Goal: Task Accomplishment & Management: Manage account settings

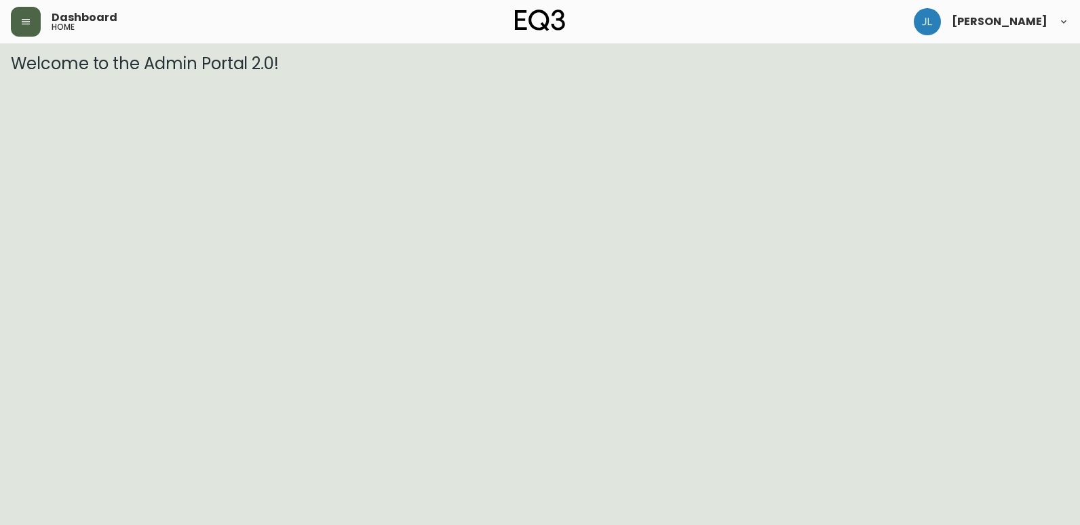
click at [30, 30] on button "button" at bounding box center [26, 22] width 30 height 30
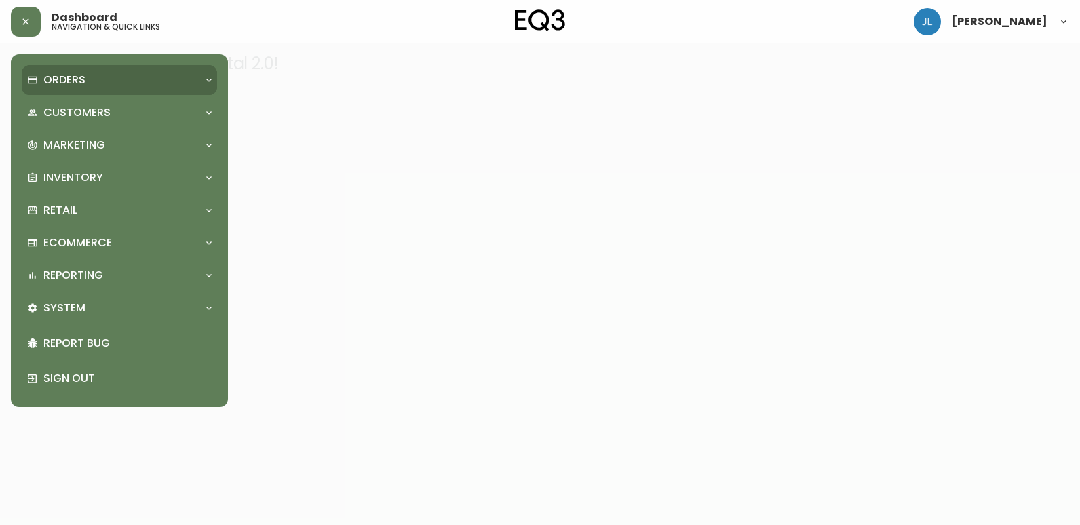
click at [92, 78] on div "Orders" at bounding box center [112, 80] width 171 height 15
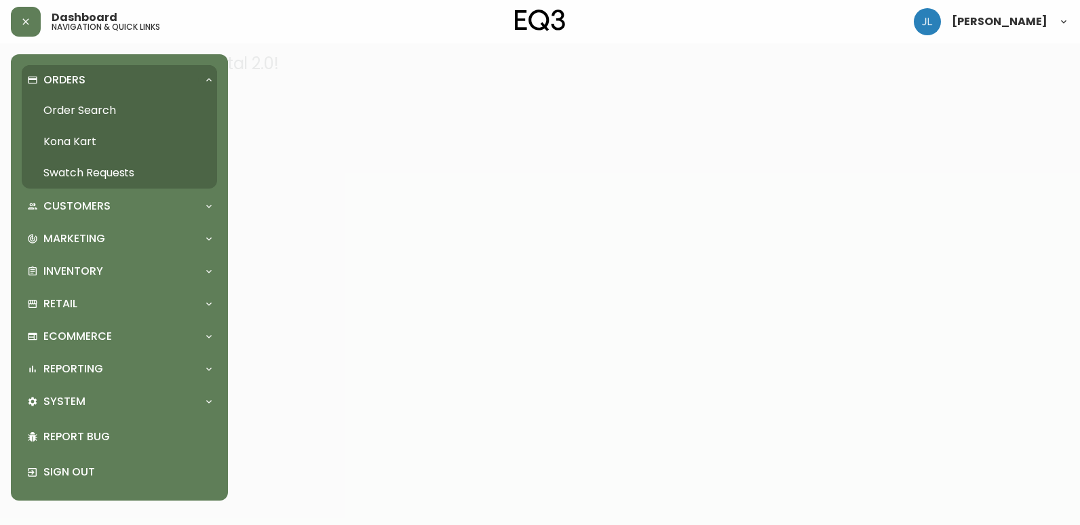
click at [103, 106] on link "Order Search" at bounding box center [119, 110] width 195 height 31
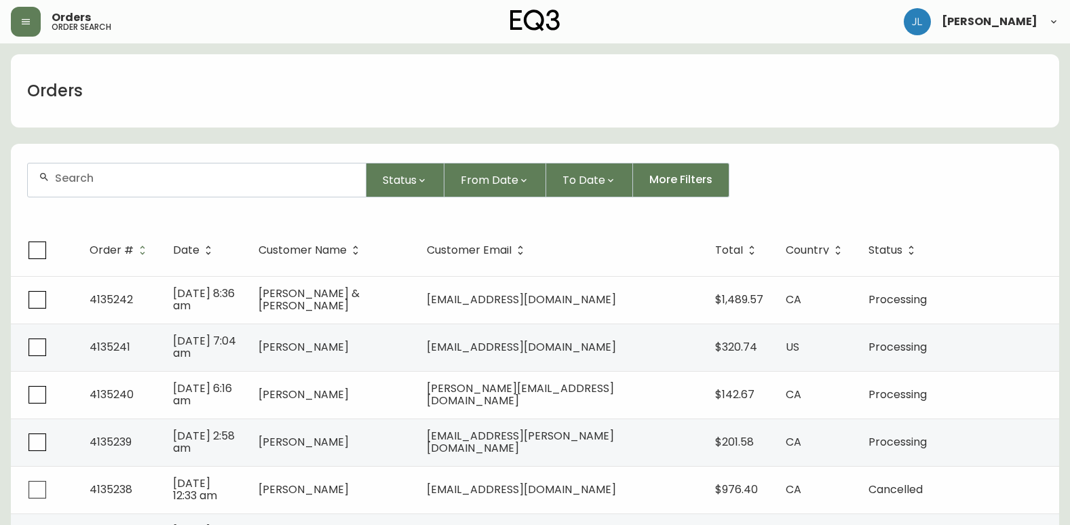
click at [199, 183] on input "text" at bounding box center [205, 178] width 300 height 13
paste input "4134464"
type input "4134464"
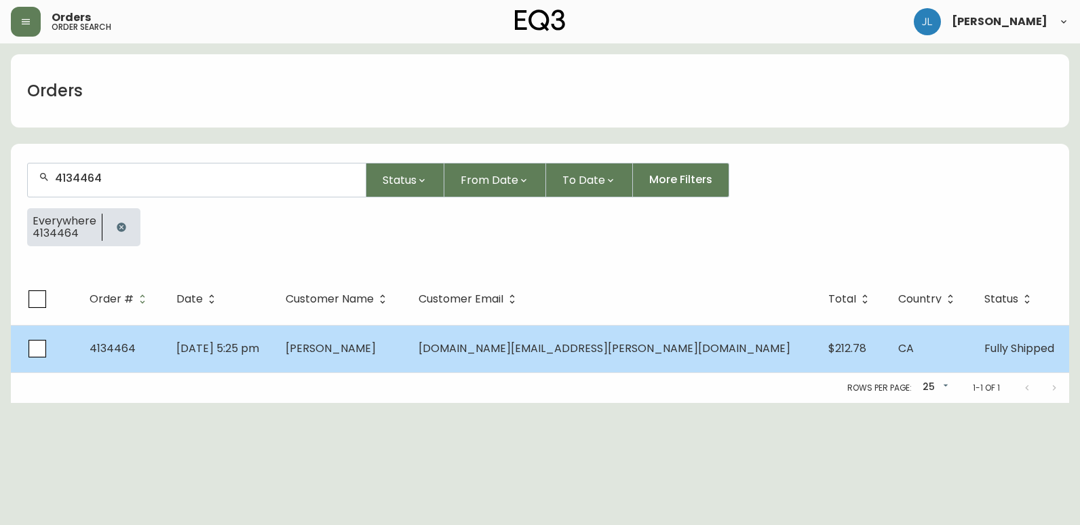
click at [408, 351] on td "[PERSON_NAME]" at bounding box center [341, 348] width 133 height 47
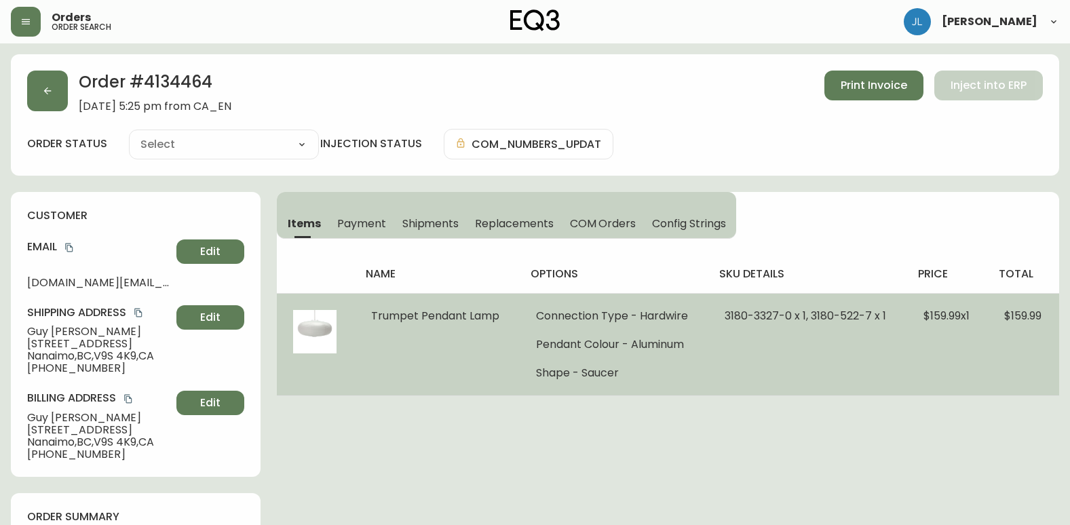
type input "Fully Shipped"
select select "FULLY_SHIPPED"
drag, startPoint x: 712, startPoint y: 317, endPoint x: 786, endPoint y: 315, distance: 74.0
click at [786, 315] on td "3180-3327-0 x 1, 3180-522-7 x 1" at bounding box center [807, 344] width 199 height 102
copy span "[PHONE_NUMBER]"
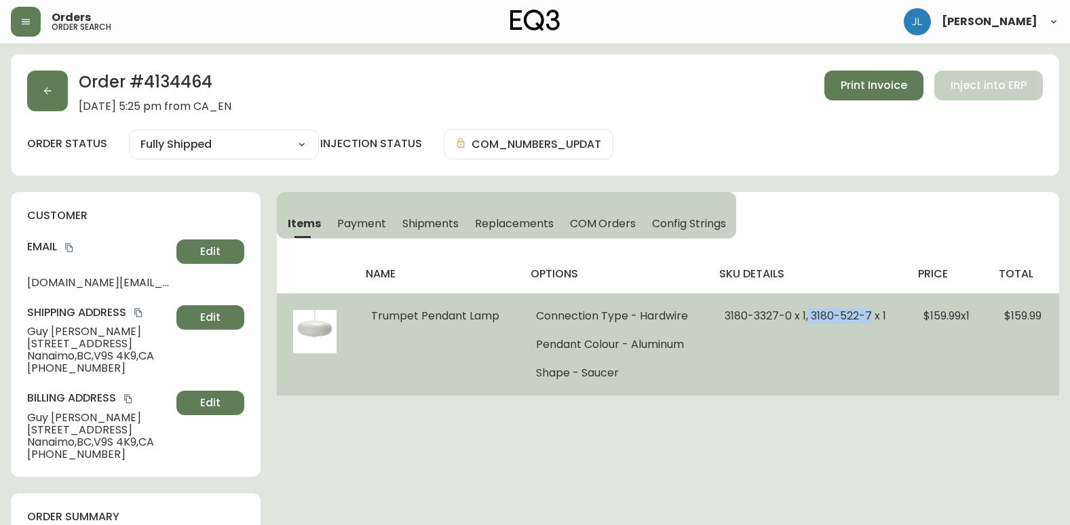
drag, startPoint x: 804, startPoint y: 315, endPoint x: 866, endPoint y: 311, distance: 61.2
click at [866, 311] on span "3180-3327-0 x 1, 3180-522-7 x 1" at bounding box center [804, 316] width 161 height 16
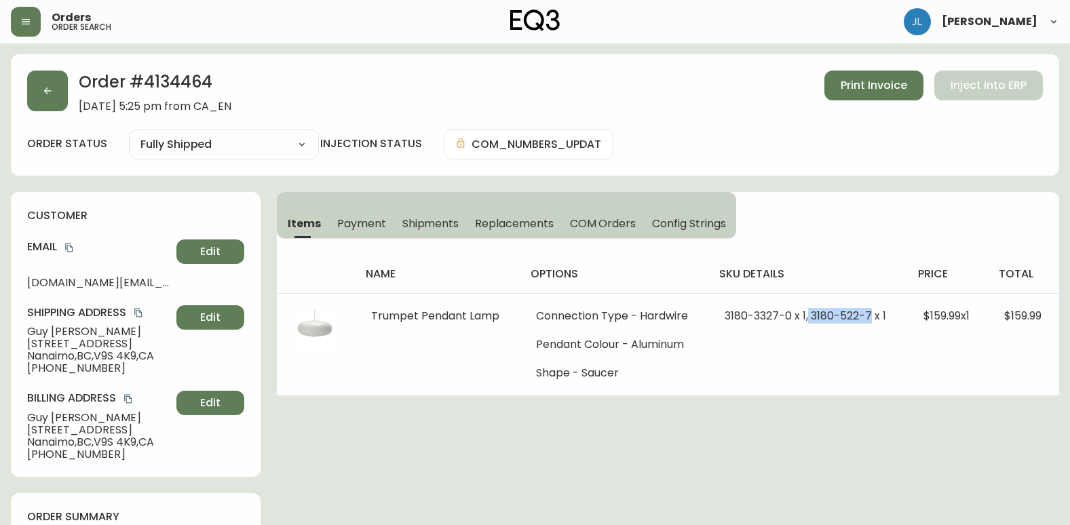
copy span "[PHONE_NUMBER]"
click at [350, 228] on span "Payment" at bounding box center [361, 223] width 49 height 14
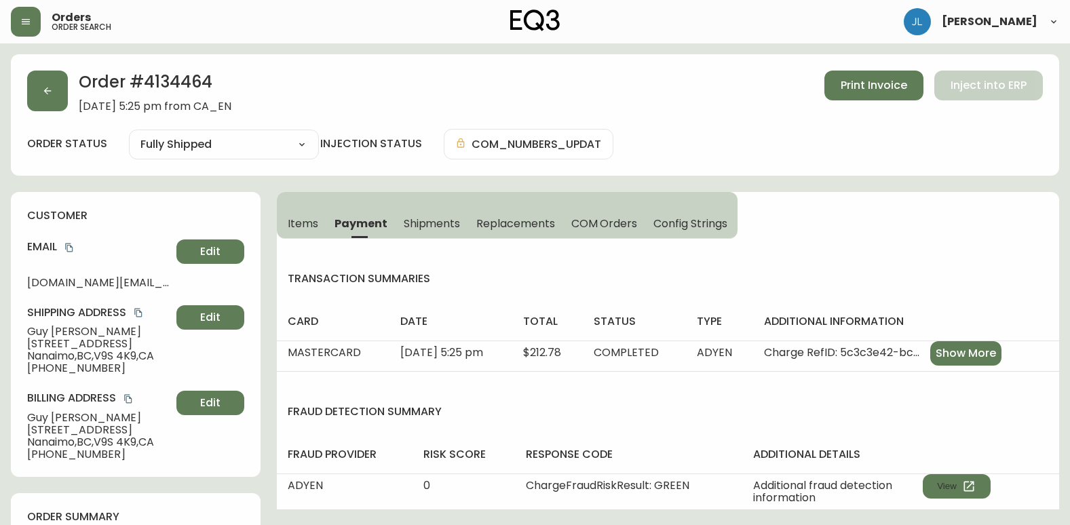
click at [303, 223] on span "Items" at bounding box center [303, 223] width 31 height 14
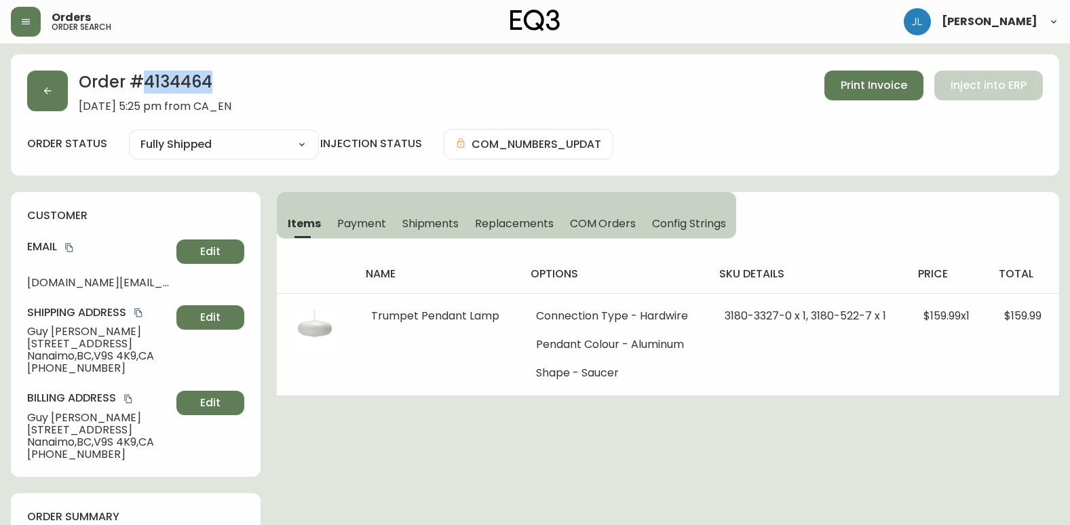
drag, startPoint x: 253, startPoint y: 90, endPoint x: 149, endPoint y: 83, distance: 104.7
click at [149, 83] on h2 "Order # 4134464" at bounding box center [155, 86] width 153 height 30
copy h2 "4134464"
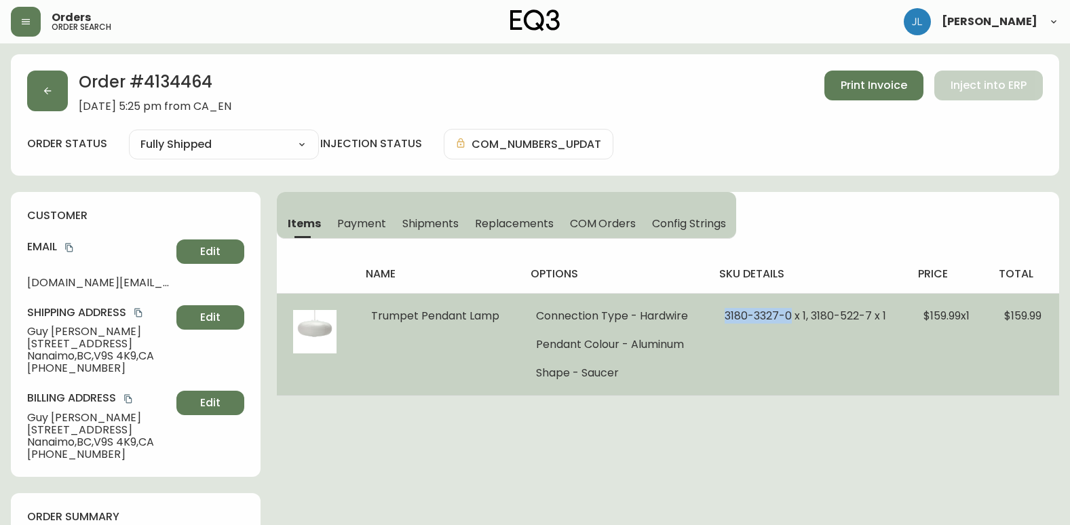
drag, startPoint x: 719, startPoint y: 314, endPoint x: 788, endPoint y: 311, distance: 69.3
click at [788, 311] on td "3180-3327-0 x 1, 3180-522-7 x 1" at bounding box center [807, 344] width 199 height 102
copy span "[PHONE_NUMBER]"
drag, startPoint x: 817, startPoint y: 317, endPoint x: 866, endPoint y: 317, distance: 48.2
click at [866, 317] on span "3180-3327-0 x 1, 3180-522-7 x 1" at bounding box center [804, 316] width 161 height 16
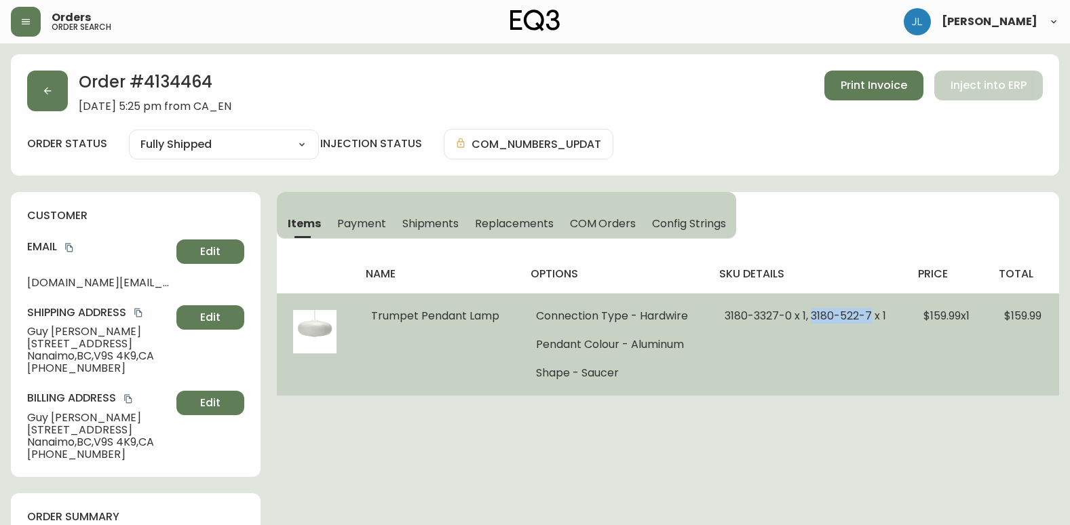
copy span "[PHONE_NUMBER]"
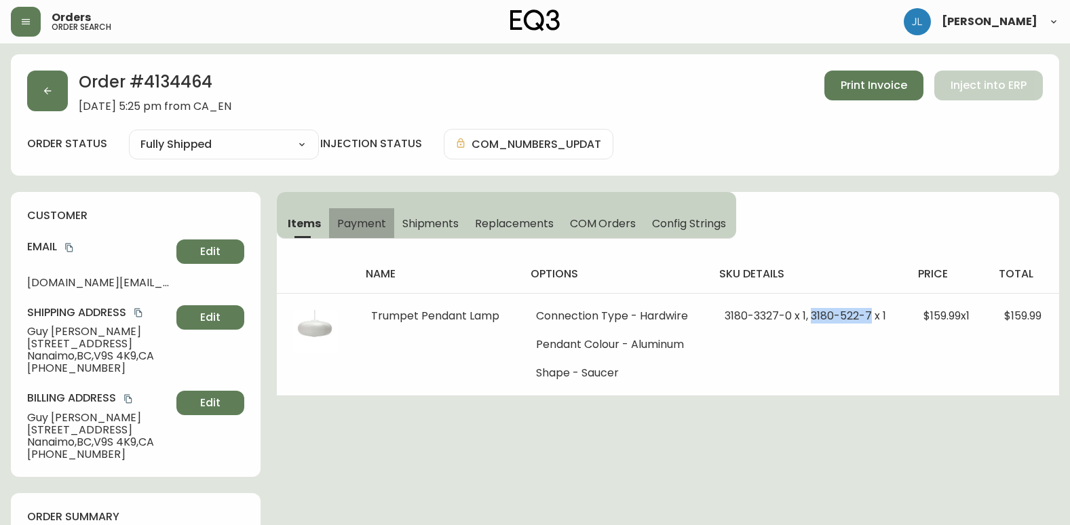
click at [371, 220] on span "Payment" at bounding box center [361, 223] width 49 height 14
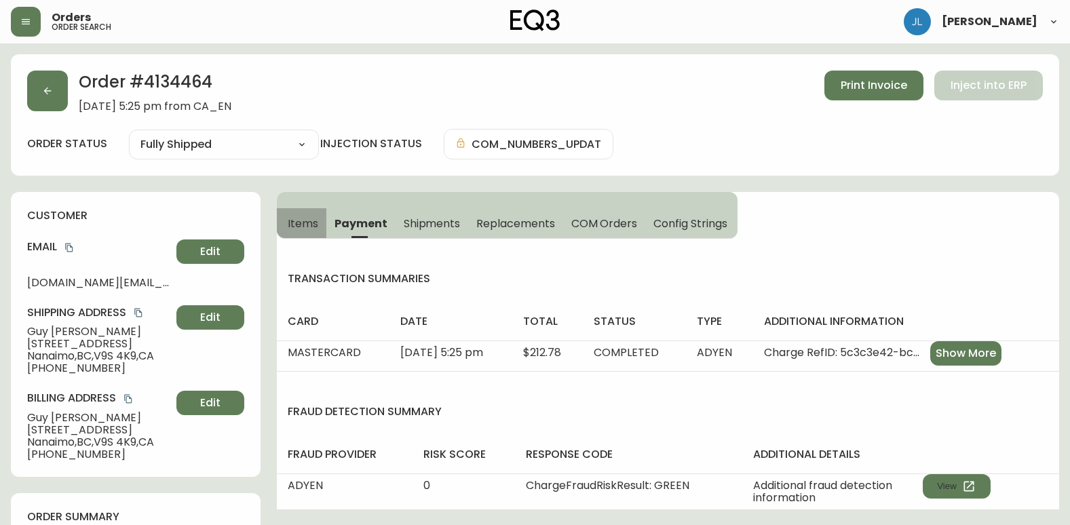
click at [298, 222] on span "Items" at bounding box center [303, 223] width 31 height 14
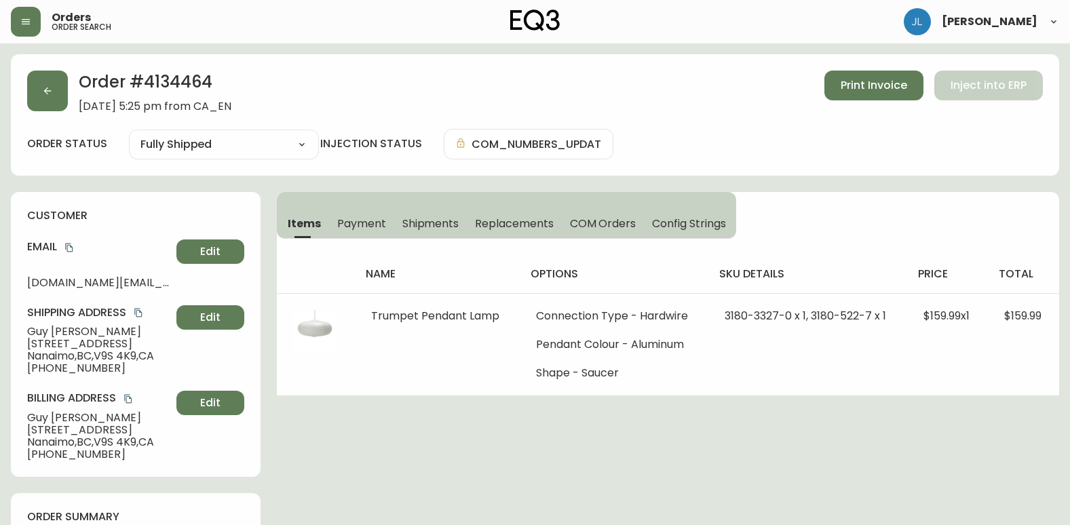
click at [344, 220] on span "Payment" at bounding box center [361, 223] width 49 height 14
